Goal: Task Accomplishment & Management: Use online tool/utility

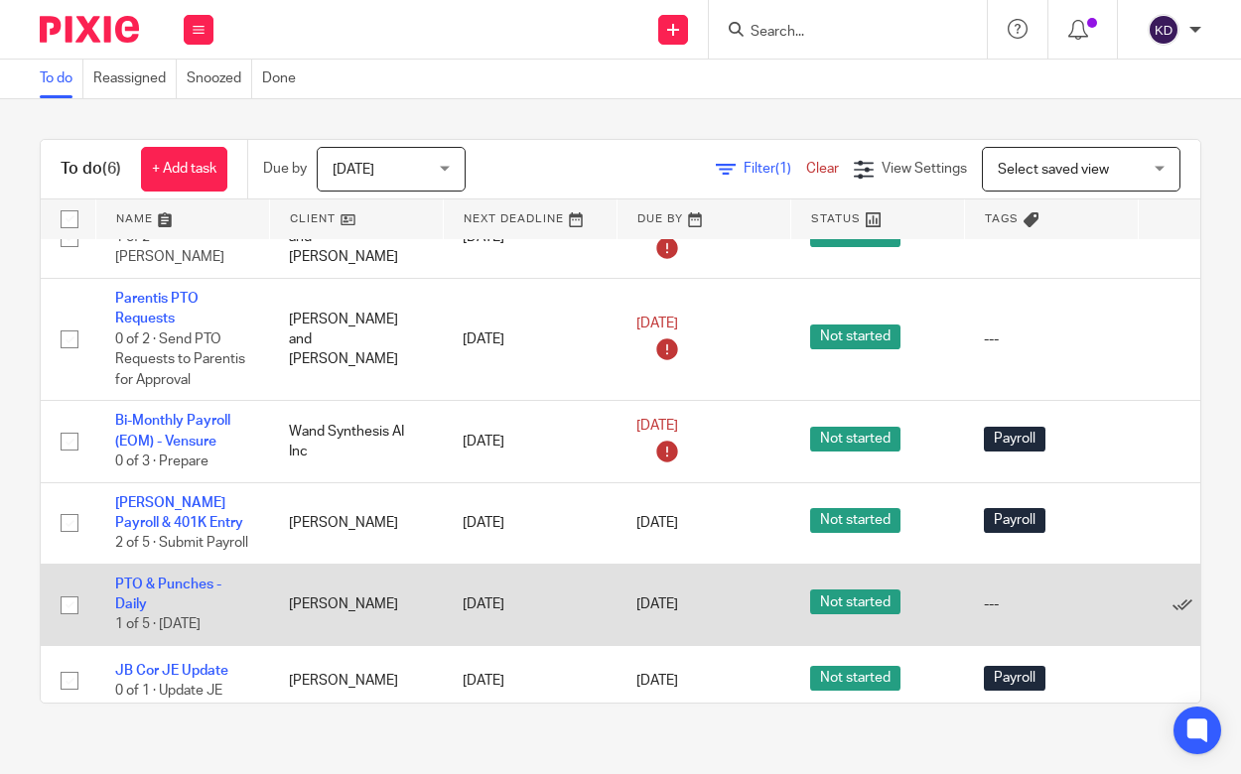
scroll to position [62, 0]
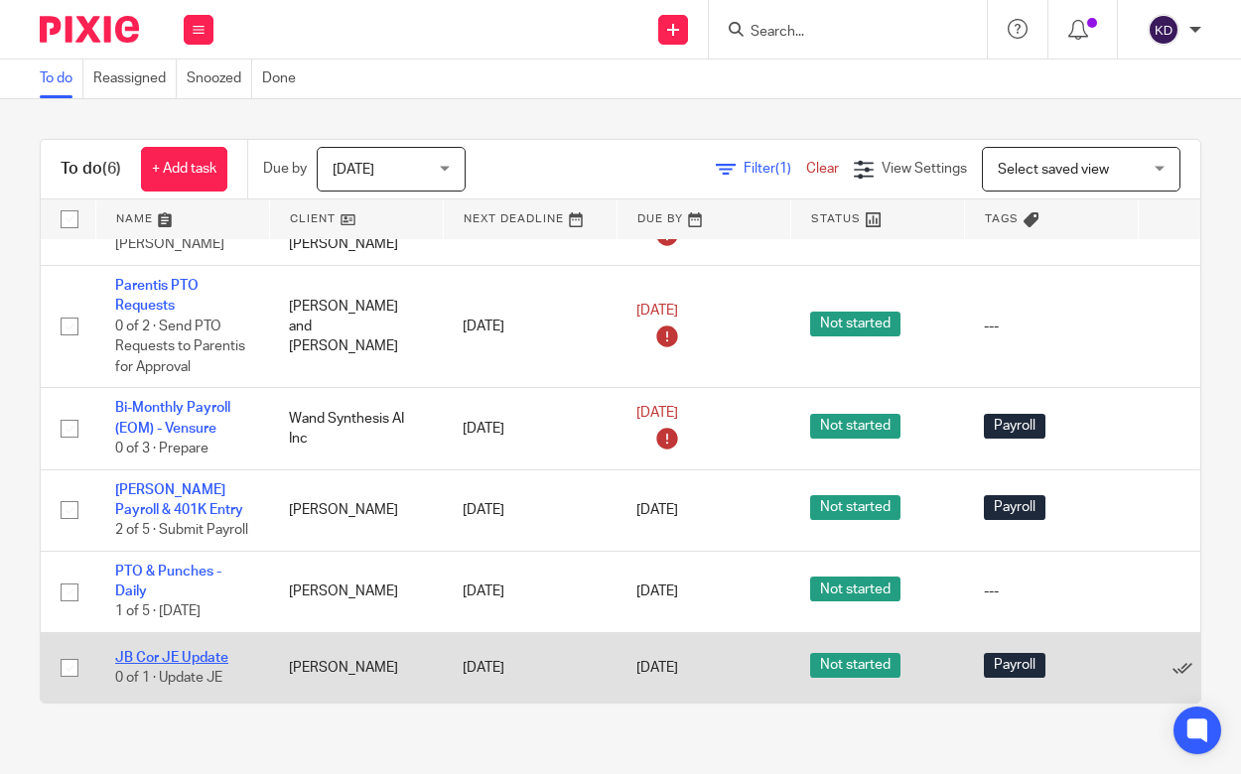
click at [220, 651] on link "JB Cor JE Update" at bounding box center [171, 658] width 113 height 14
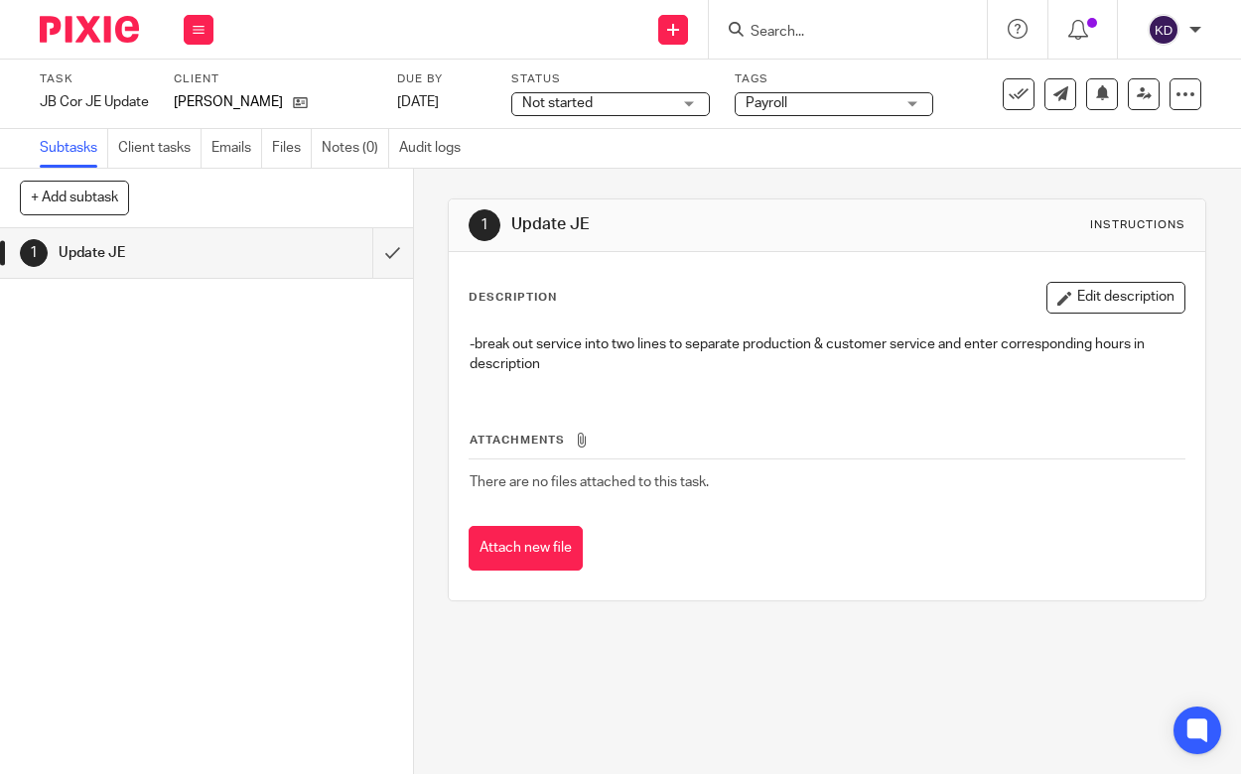
click at [92, 28] on img at bounding box center [89, 29] width 99 height 27
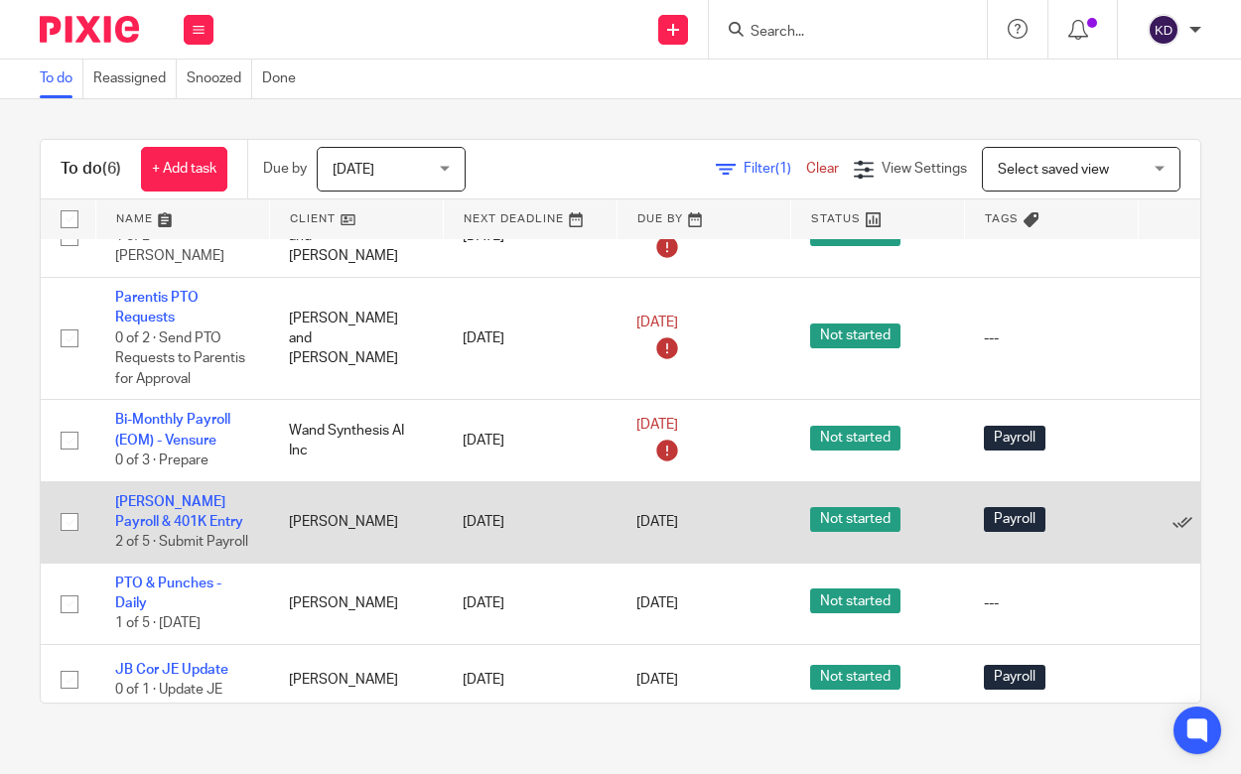
scroll to position [62, 0]
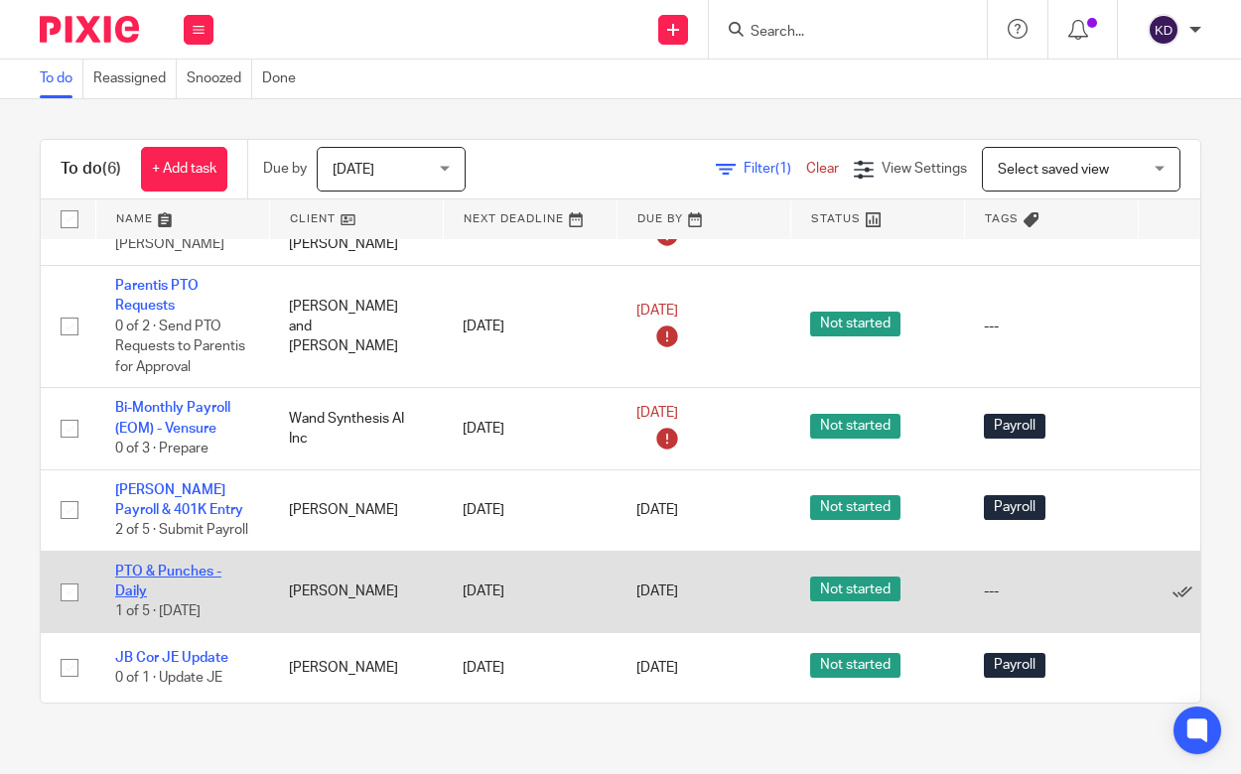
click at [175, 565] on link "PTO & Punches - Daily" at bounding box center [168, 582] width 106 height 34
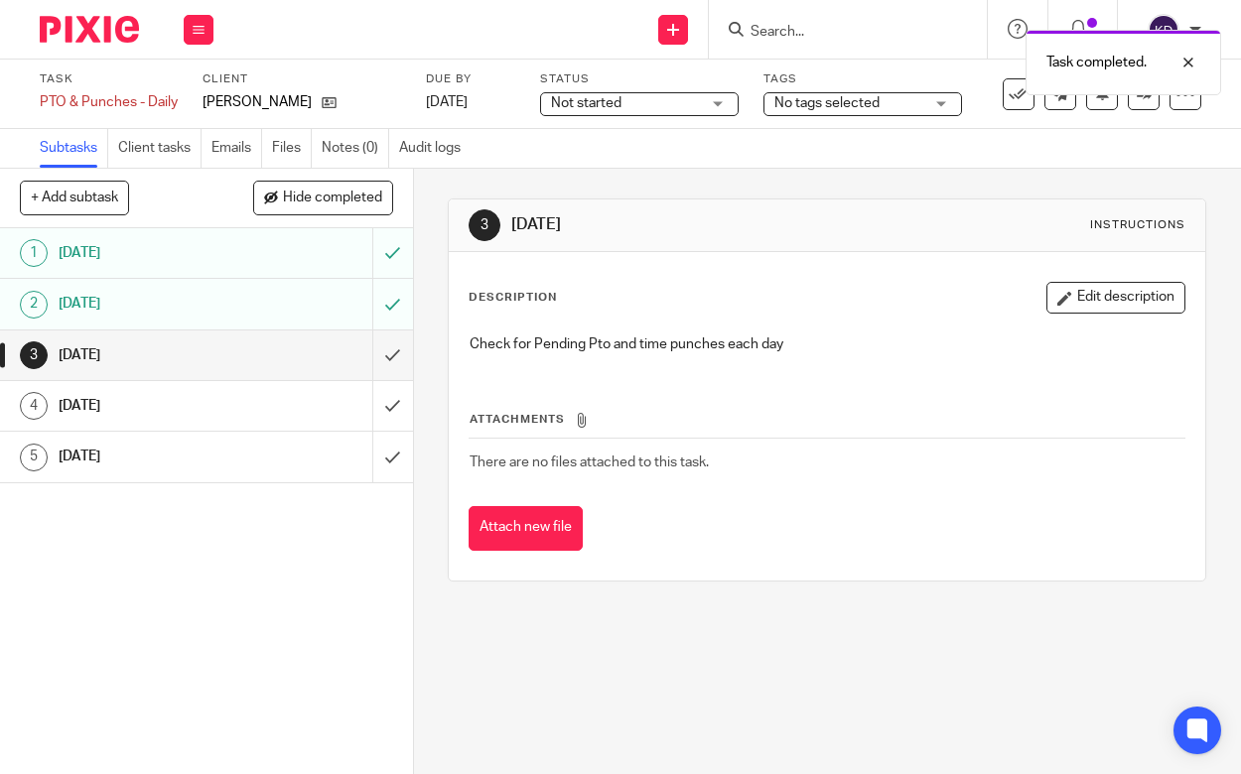
click at [86, 32] on img at bounding box center [89, 29] width 99 height 27
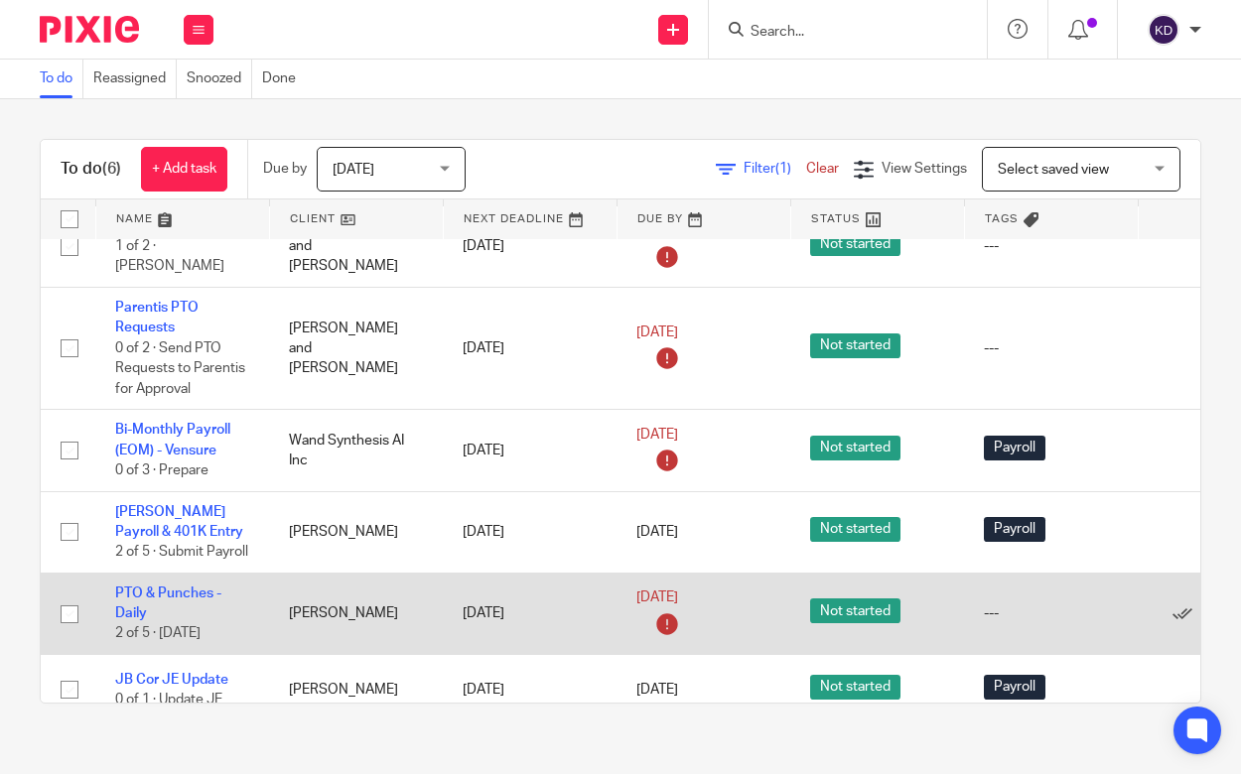
scroll to position [62, 0]
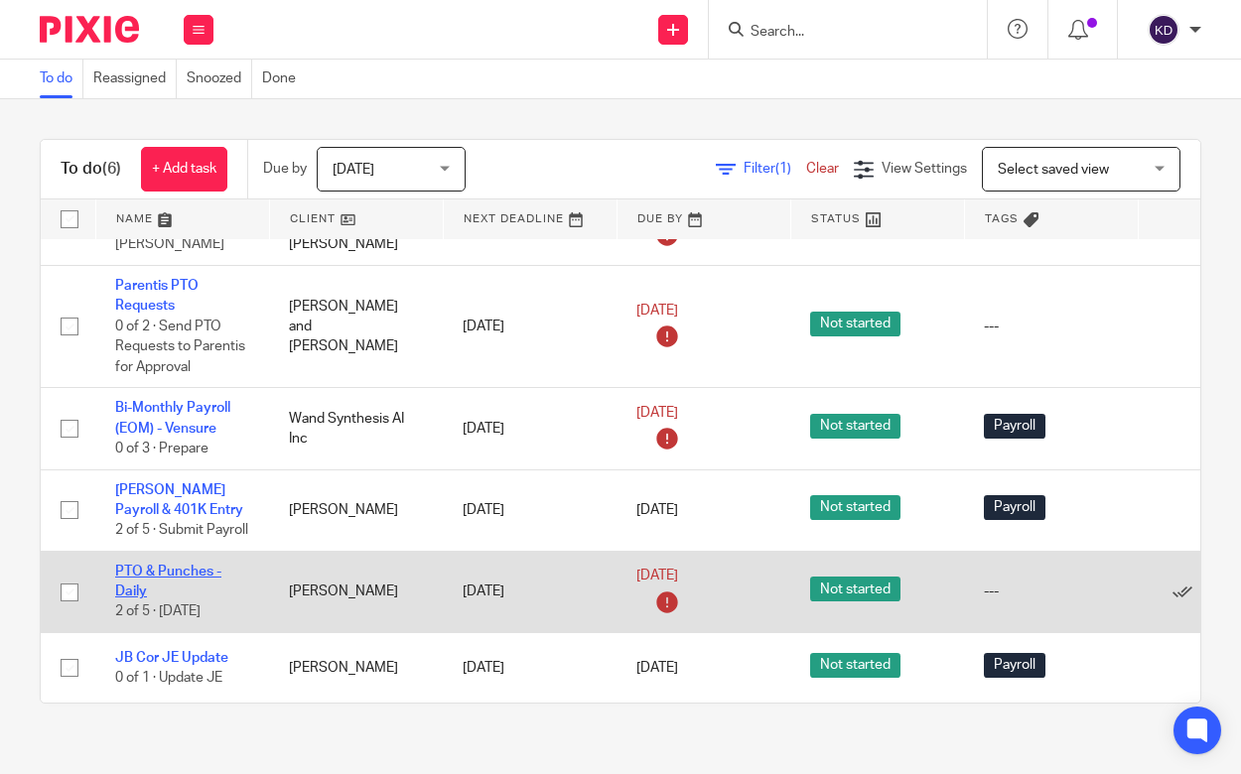
click at [198, 565] on link "PTO & Punches - Daily" at bounding box center [168, 582] width 106 height 34
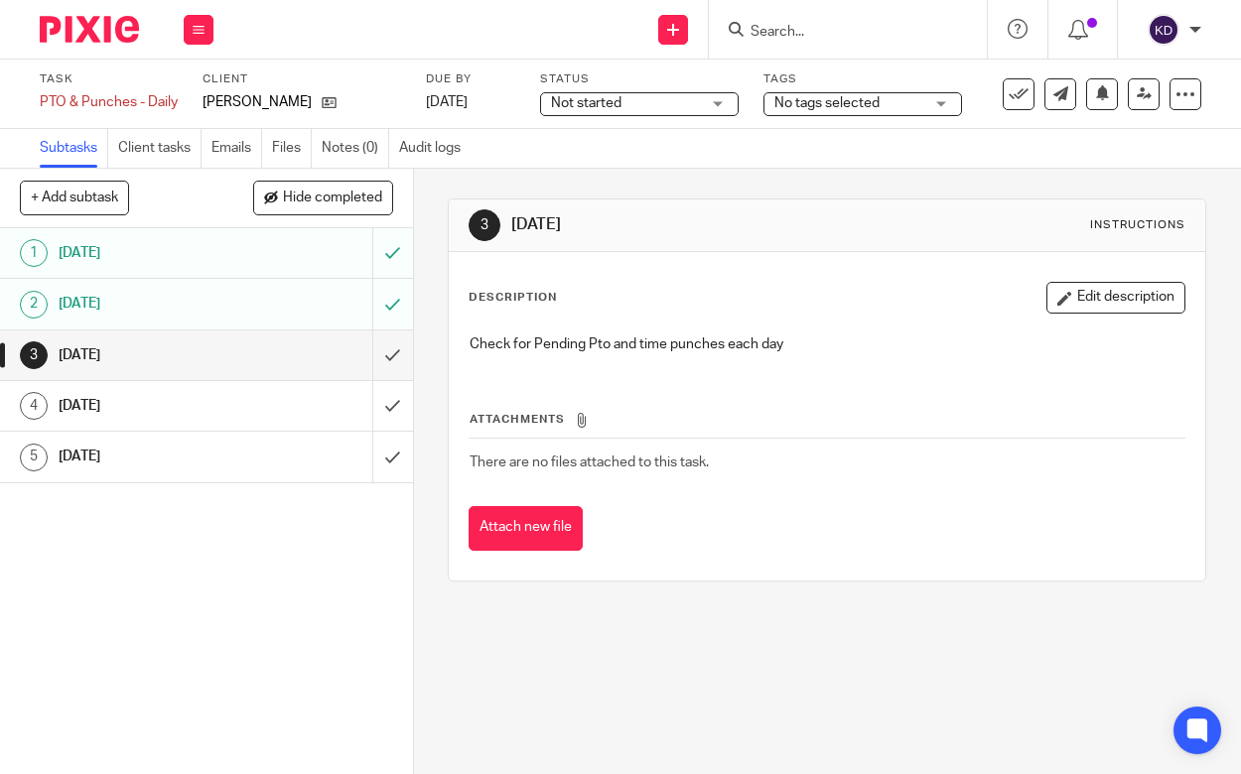
click at [53, 27] on img at bounding box center [89, 29] width 99 height 27
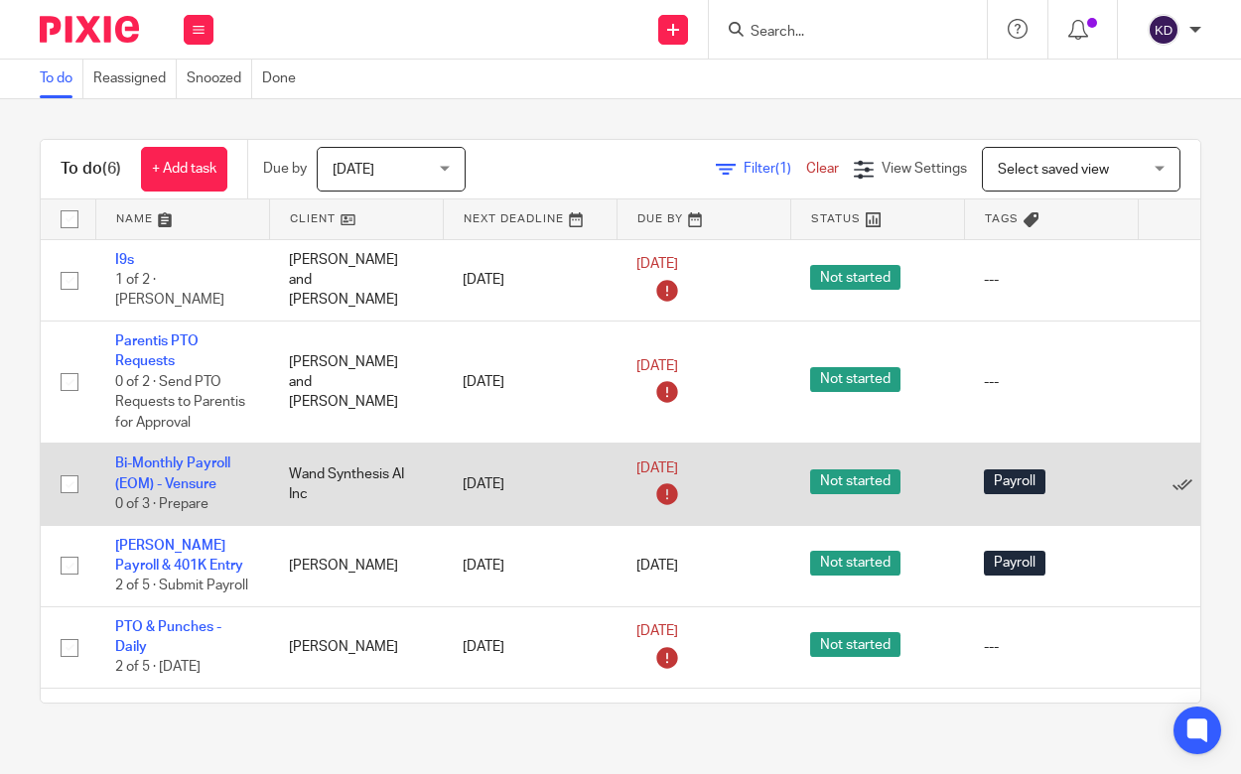
scroll to position [62, 0]
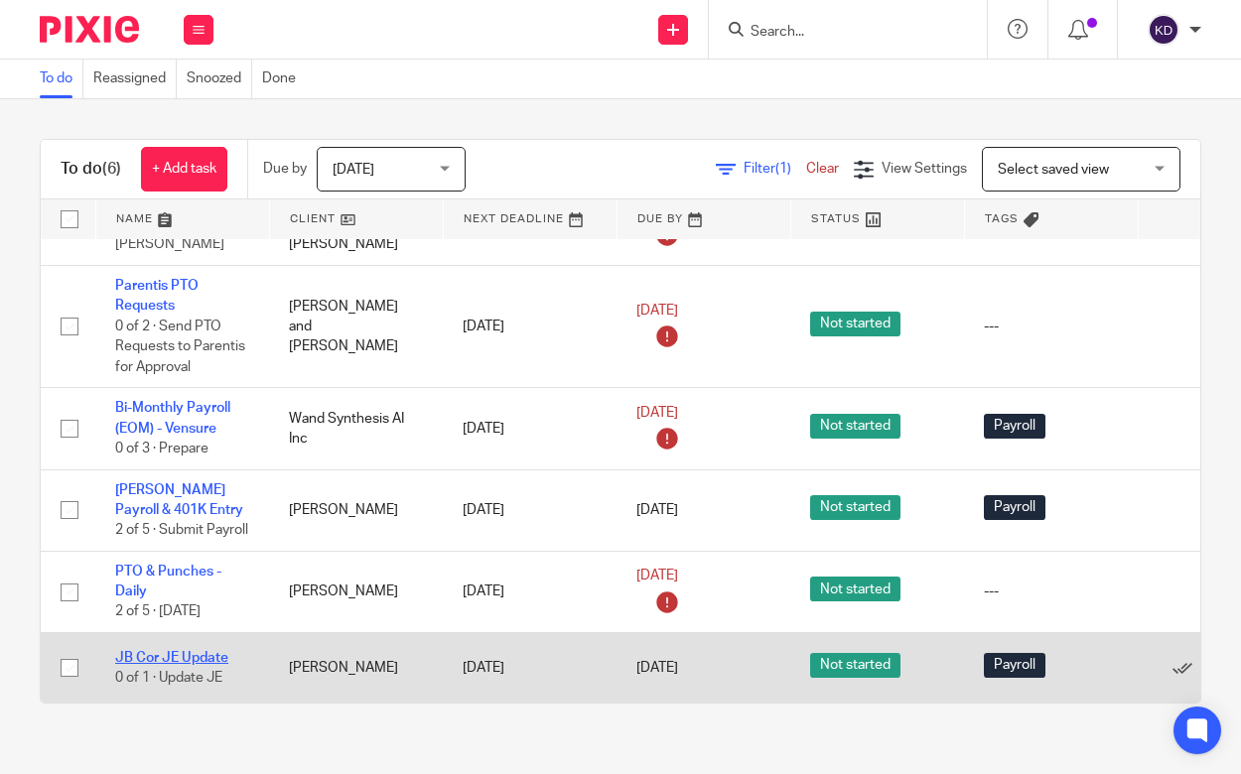
click at [151, 651] on link "JB Cor JE Update" at bounding box center [171, 658] width 113 height 14
